Goal: Check status: Check status

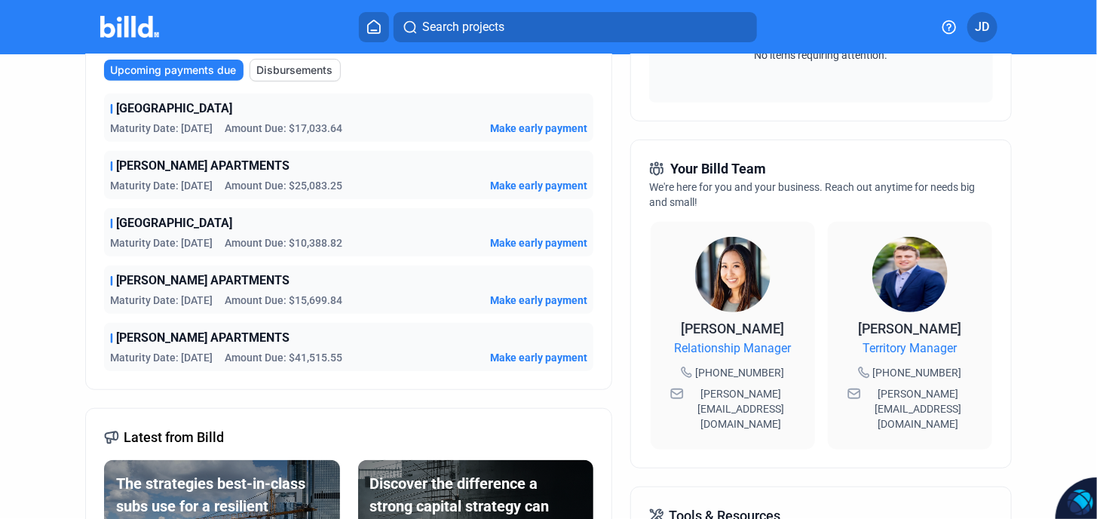
scroll to position [201, 0]
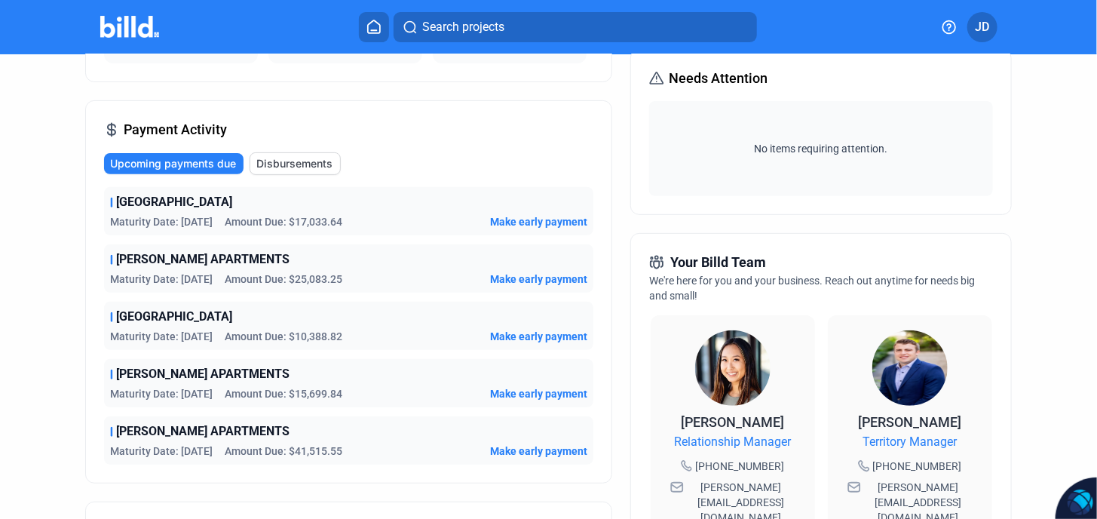
click at [213, 445] on span "Maturity Date: [DATE]" at bounding box center [161, 450] width 103 height 15
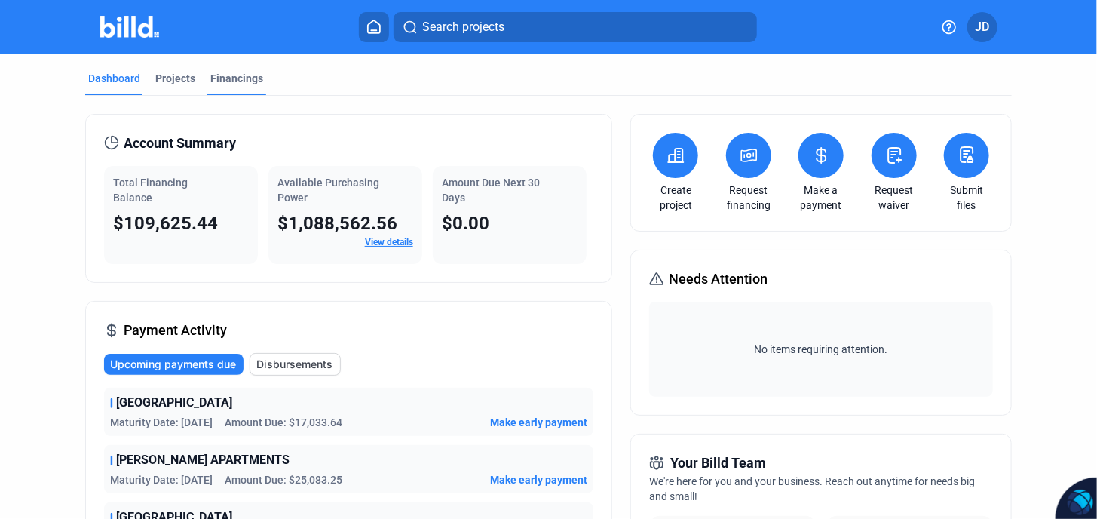
click at [223, 74] on div "Financings" at bounding box center [236, 78] width 53 height 15
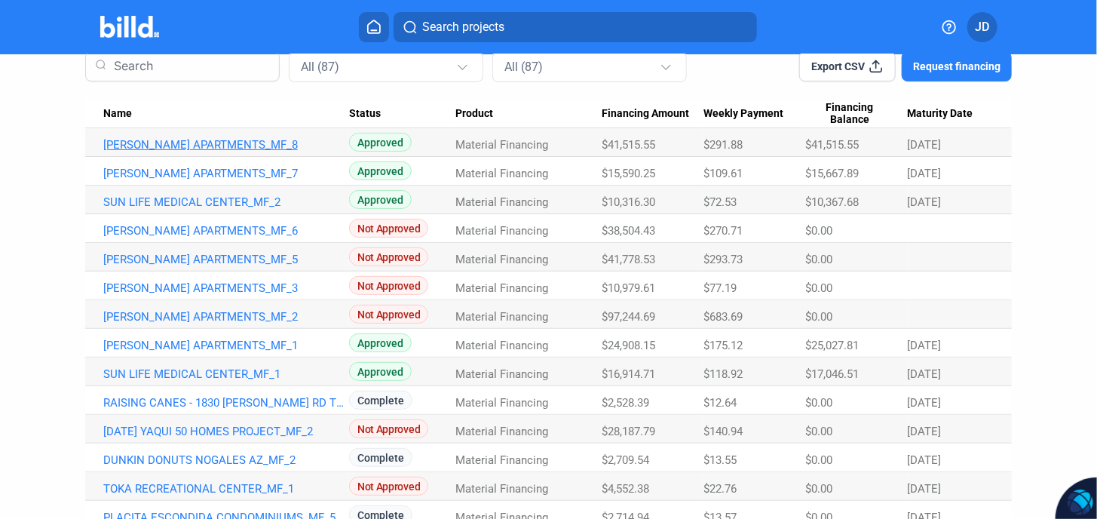
scroll to position [50, 0]
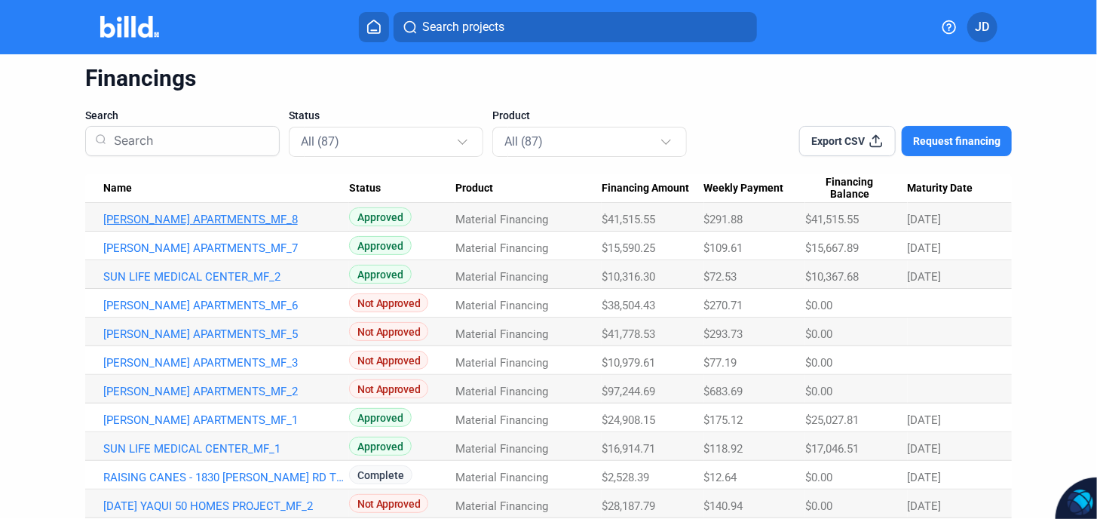
click at [211, 219] on link "[PERSON_NAME] APARTMENTS_MF_8" at bounding box center [226, 220] width 246 height 14
click at [182, 214] on link "[PERSON_NAME] APARTMENTS_MF_8" at bounding box center [226, 220] width 246 height 14
click at [203, 219] on link "[PERSON_NAME] APARTMENTS_MF_8" at bounding box center [226, 220] width 246 height 14
click at [222, 216] on link "[PERSON_NAME] APARTMENTS_MF_8" at bounding box center [226, 220] width 246 height 14
click at [198, 220] on link "[PERSON_NAME] APARTMENTS_MF_8" at bounding box center [226, 220] width 246 height 14
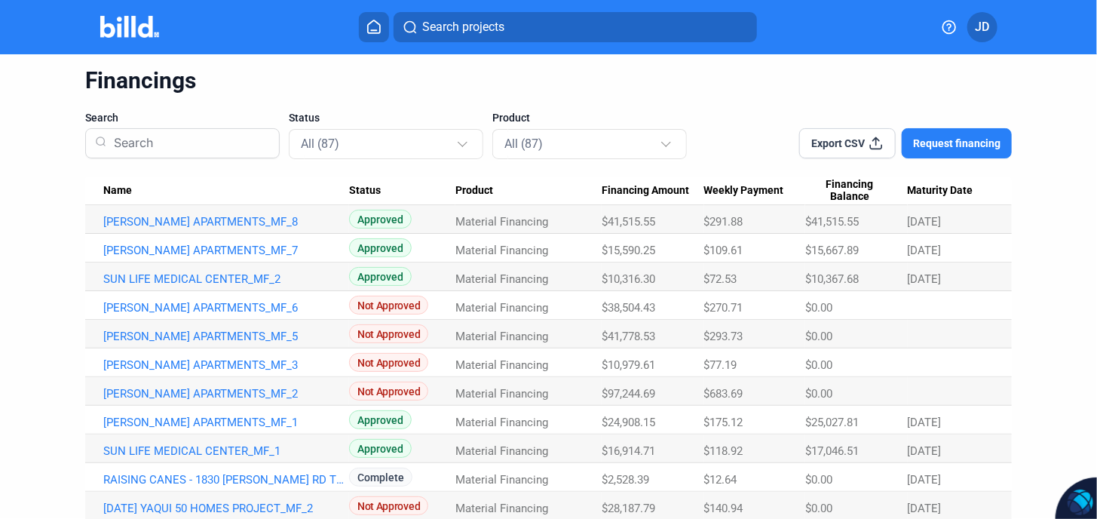
scroll to position [0, 0]
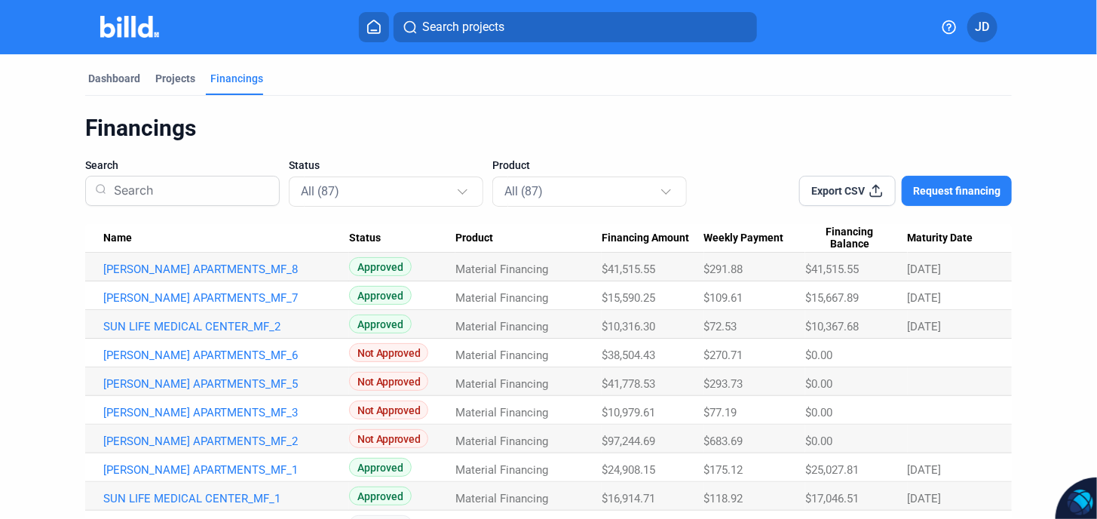
click at [365, 262] on span "Approved" at bounding box center [380, 266] width 63 height 19
click at [597, 262] on div "Material Financing" at bounding box center [528, 269] width 146 height 14
click at [152, 267] on link "[PERSON_NAME] APARTMENTS_MF_8" at bounding box center [226, 269] width 246 height 14
click at [151, 268] on link "[PERSON_NAME] APARTMENTS_MF_8" at bounding box center [226, 269] width 246 height 14
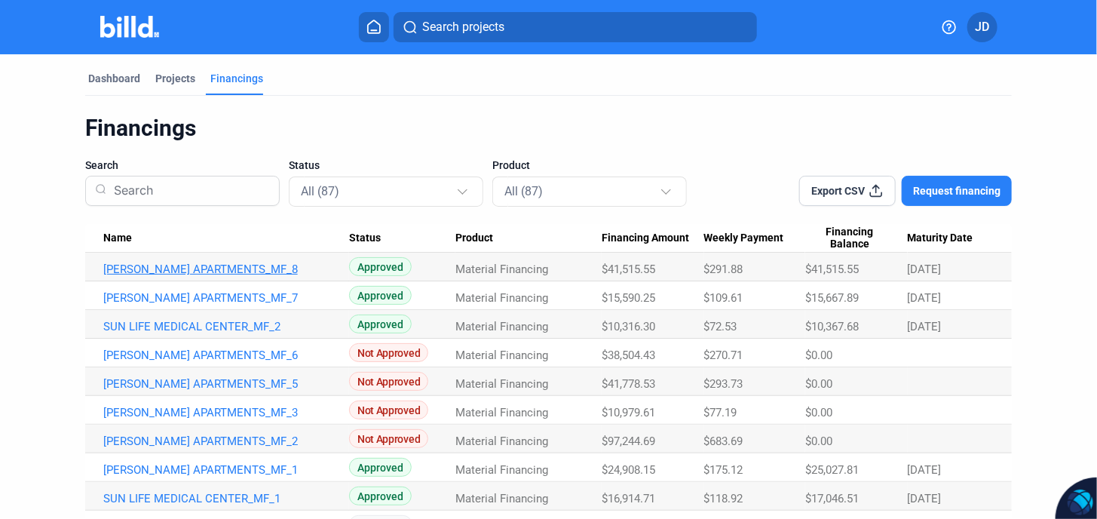
click at [151, 268] on link "[PERSON_NAME] APARTMENTS_MF_8" at bounding box center [226, 269] width 246 height 14
drag, startPoint x: 151, startPoint y: 268, endPoint x: 229, endPoint y: 234, distance: 85.4
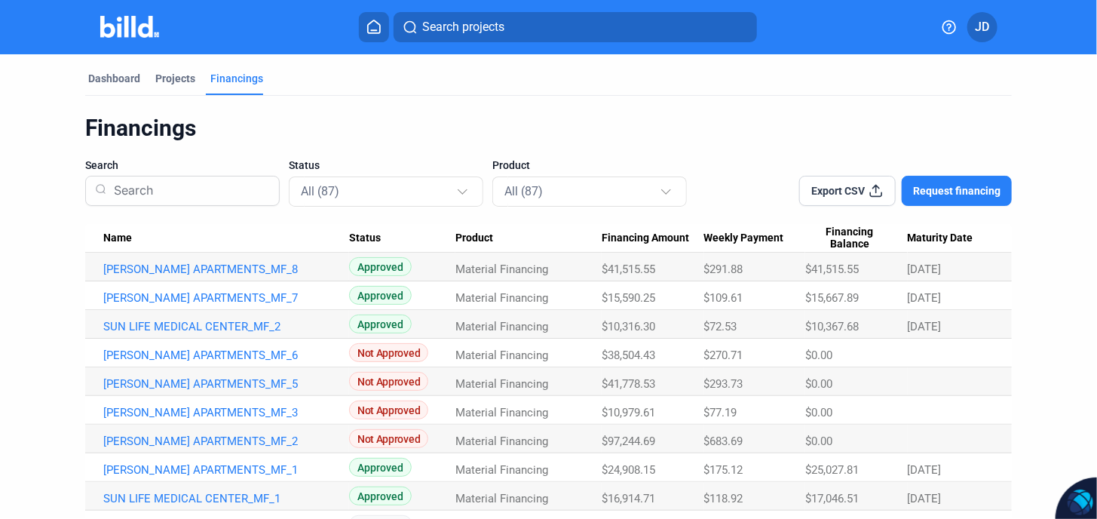
click at [152, 268] on link "[PERSON_NAME] APARTMENTS_MF_8" at bounding box center [226, 269] width 246 height 14
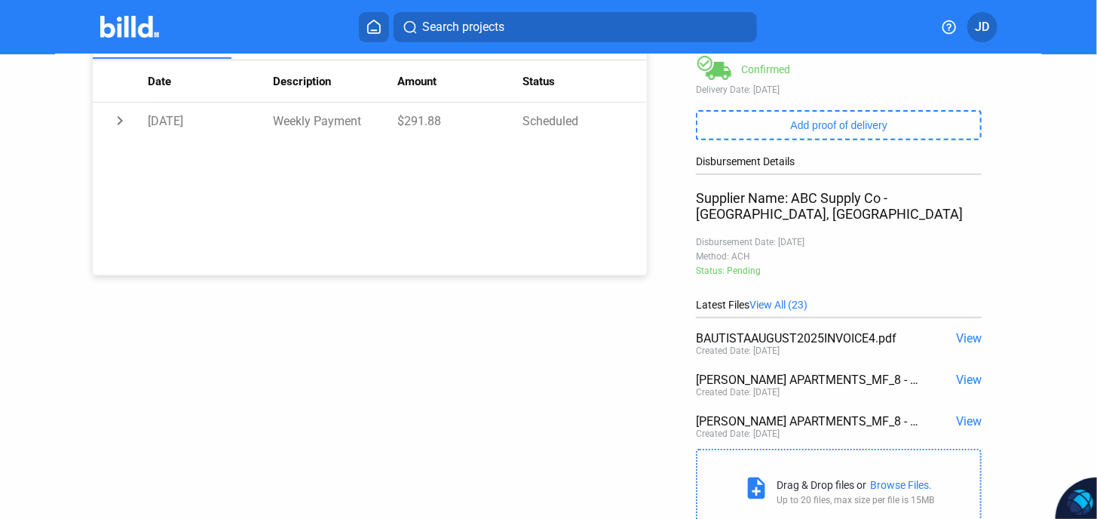
scroll to position [299, 0]
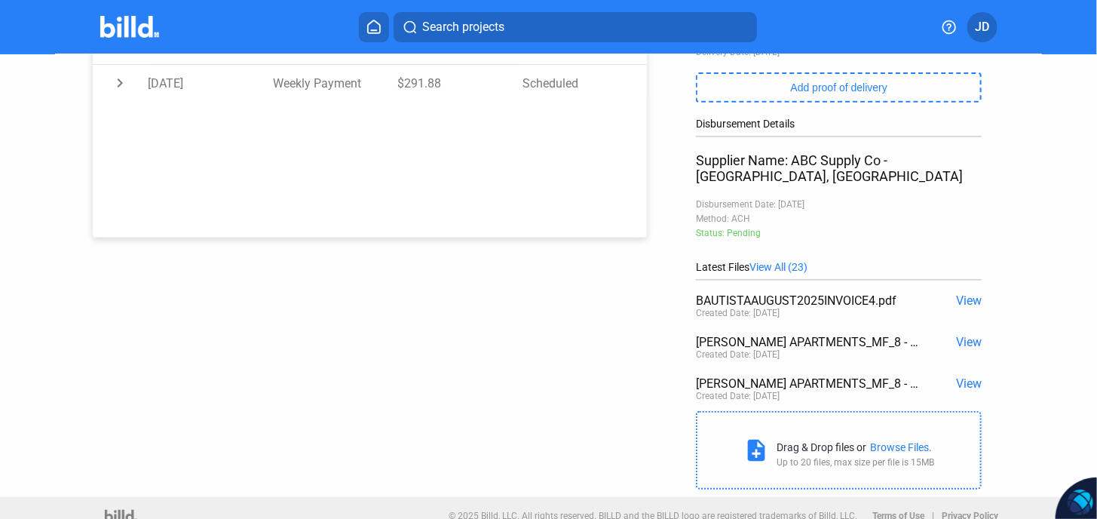
click at [783, 261] on span "View All (23)" at bounding box center [778, 267] width 58 height 12
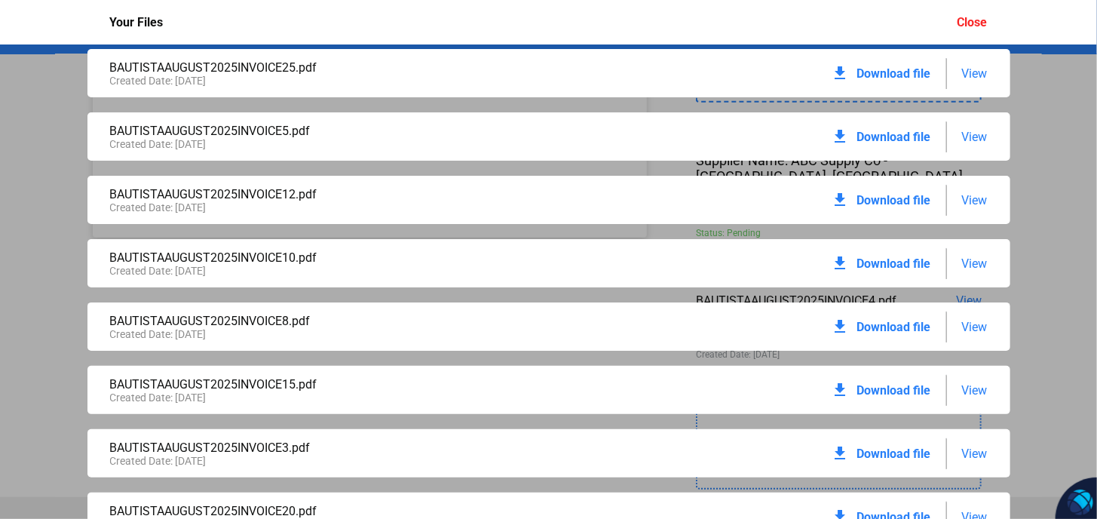
scroll to position [0, 0]
